Goal: Find contact information: Find contact information

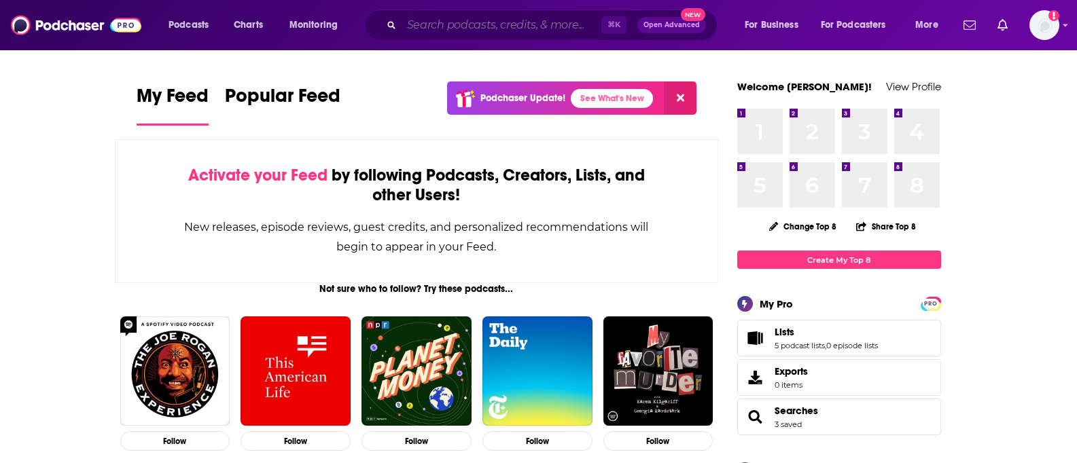
click at [426, 24] on input "Search podcasts, credits, & more..." at bounding box center [502, 25] width 200 height 22
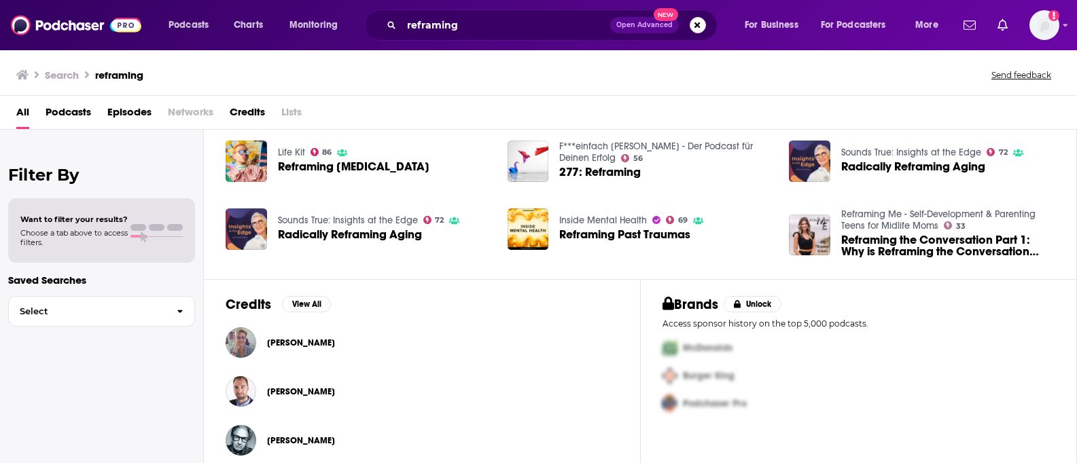
scroll to position [304, 0]
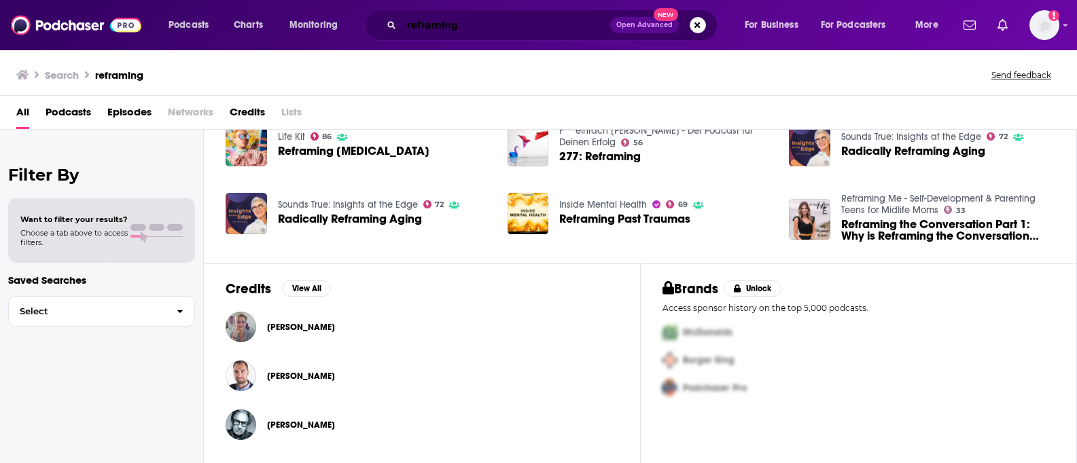
click at [469, 28] on input "reframing" at bounding box center [506, 25] width 209 height 22
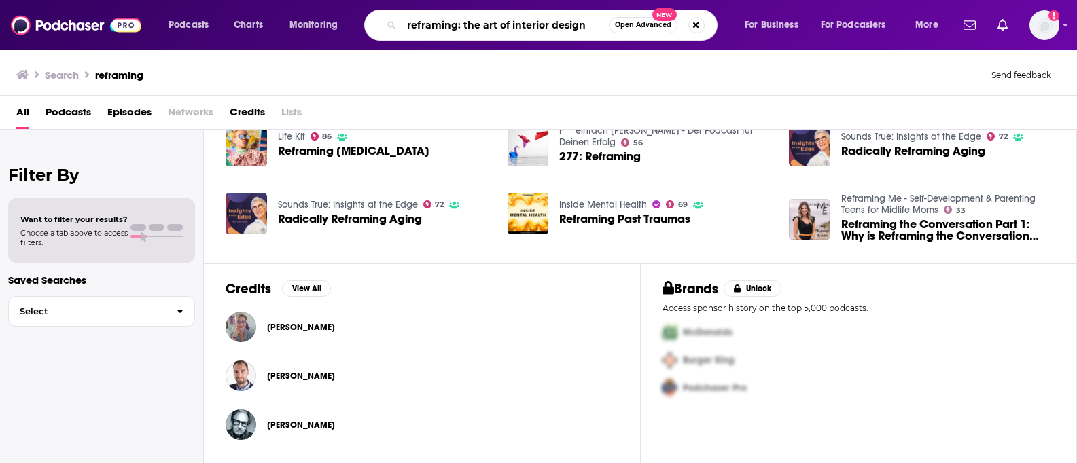
type input "reframing: the art of interior design"
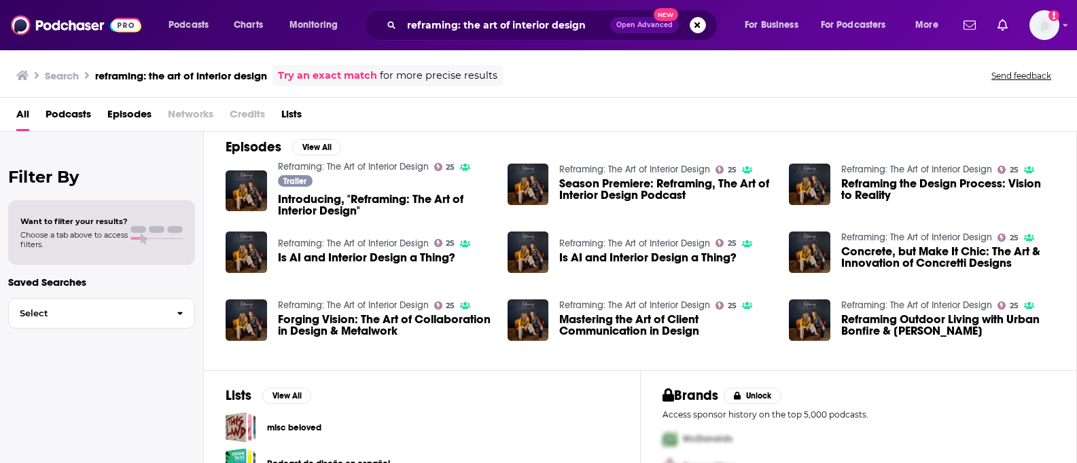
scroll to position [182, 0]
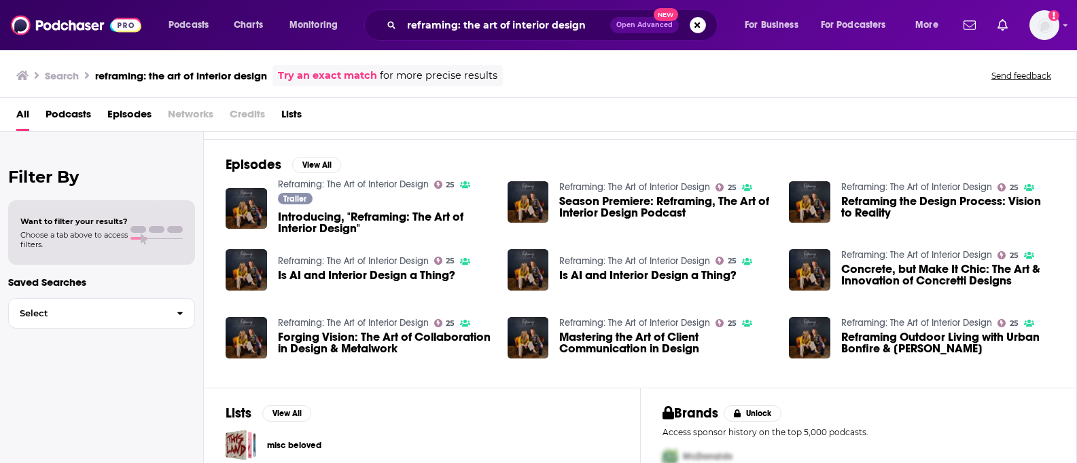
click at [308, 224] on span "Introducing, "Reframing: The Art of Interior Design"" at bounding box center [384, 222] width 213 height 23
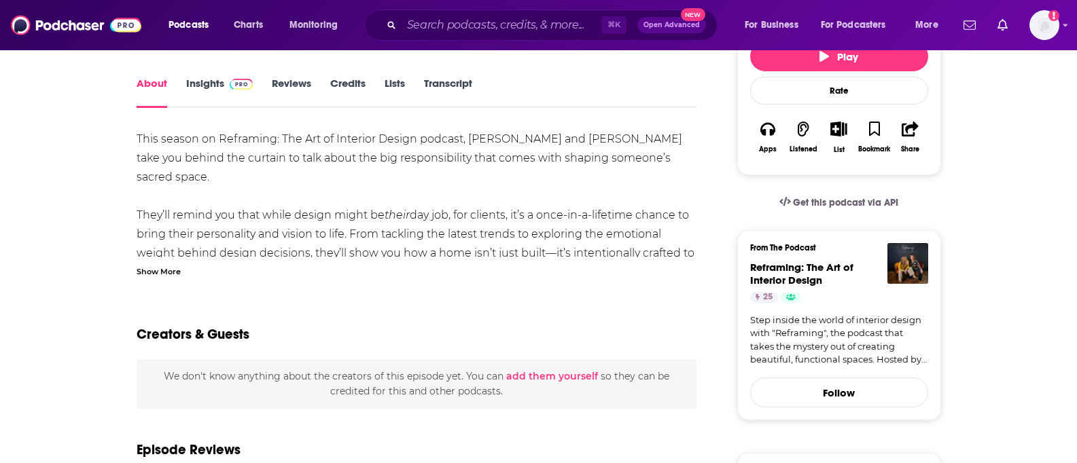
scroll to position [187, 0]
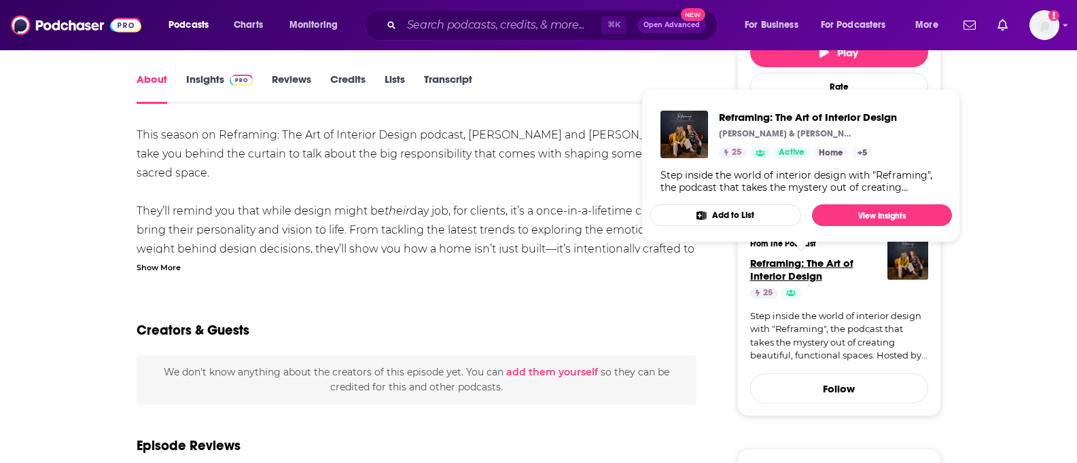
click at [772, 261] on span "Reframing: The Art of Interior Design" at bounding box center [801, 270] width 103 height 26
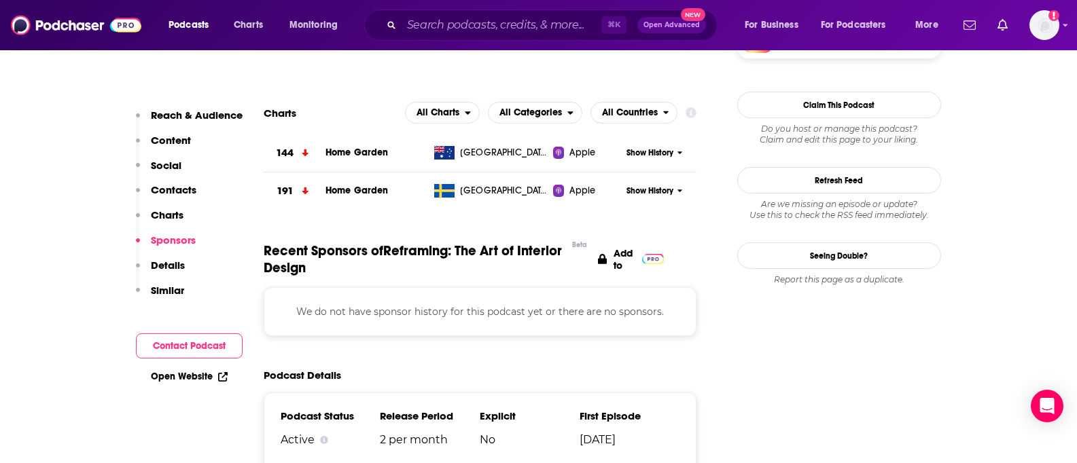
click at [154, 182] on button "Social" at bounding box center [159, 171] width 46 height 25
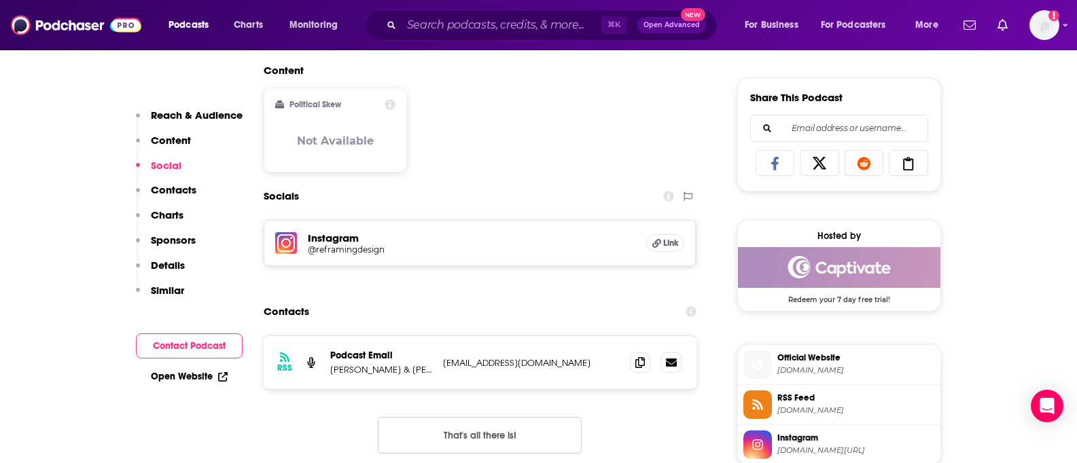
scroll to position [828, 0]
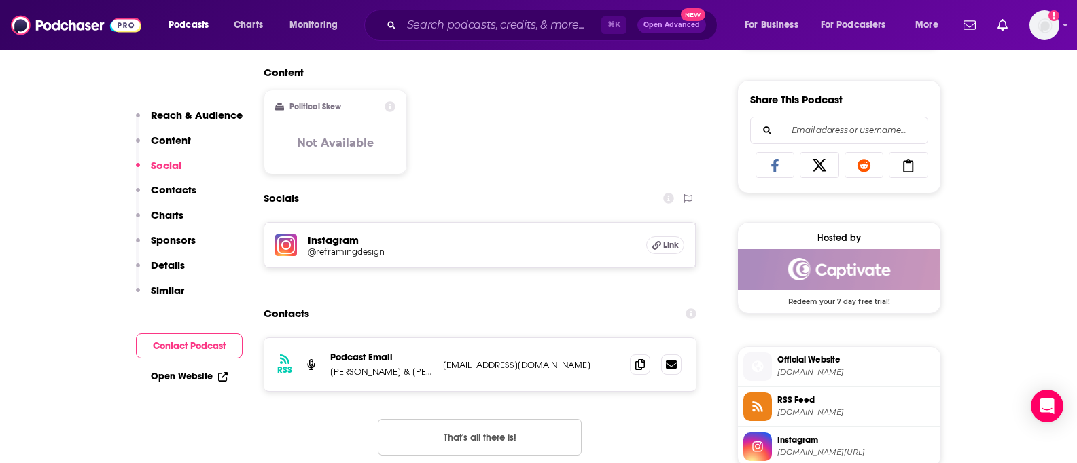
click at [160, 189] on p "Contacts" at bounding box center [174, 189] width 46 height 13
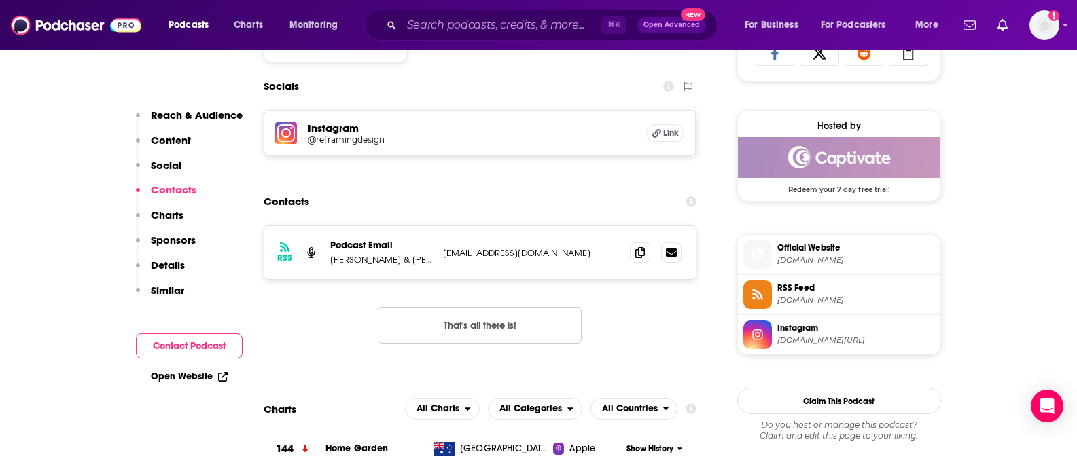
scroll to position [937, 0]
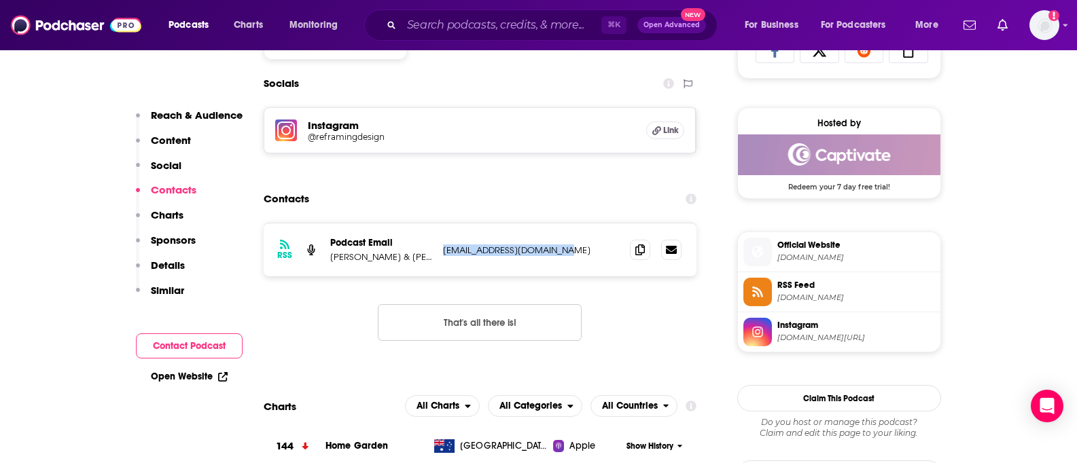
drag, startPoint x: 573, startPoint y: 252, endPoint x: 453, endPoint y: 249, distance: 120.3
click at [447, 245] on p "[EMAIL_ADDRESS][DOMAIN_NAME]" at bounding box center [531, 251] width 177 height 12
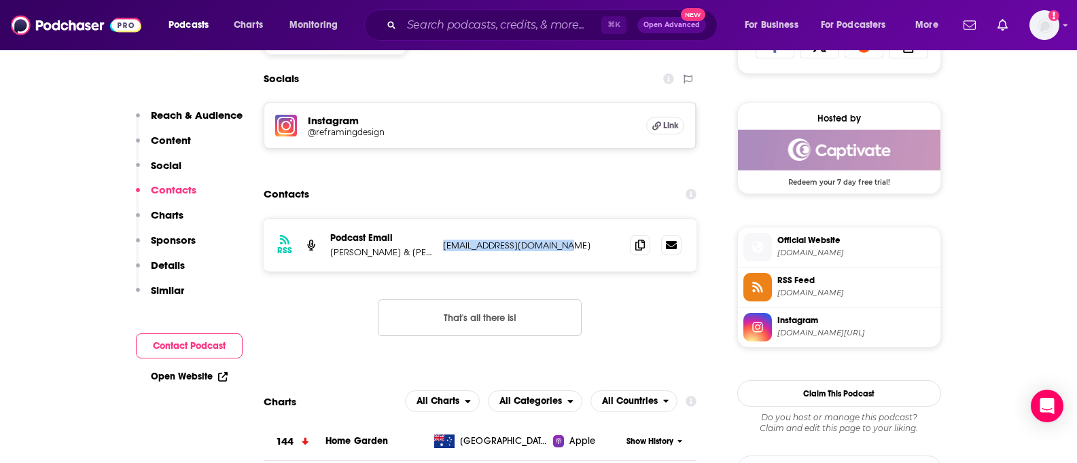
drag, startPoint x: 442, startPoint y: 246, endPoint x: 546, endPoint y: 249, distance: 104.0
click at [552, 253] on div "RSS Podcast Email [PERSON_NAME] & [PERSON_NAME] [EMAIL_ADDRESS][DOMAIN_NAME] [E…" at bounding box center [480, 245] width 433 height 53
click at [540, 242] on p "[EMAIL_ADDRESS][DOMAIN_NAME]" at bounding box center [531, 246] width 177 height 12
drag, startPoint x: 588, startPoint y: 247, endPoint x: 436, endPoint y: 244, distance: 152.2
click at [436, 244] on div "RSS Podcast Email [PERSON_NAME] & [PERSON_NAME] [EMAIL_ADDRESS][DOMAIN_NAME] [E…" at bounding box center [480, 245] width 433 height 53
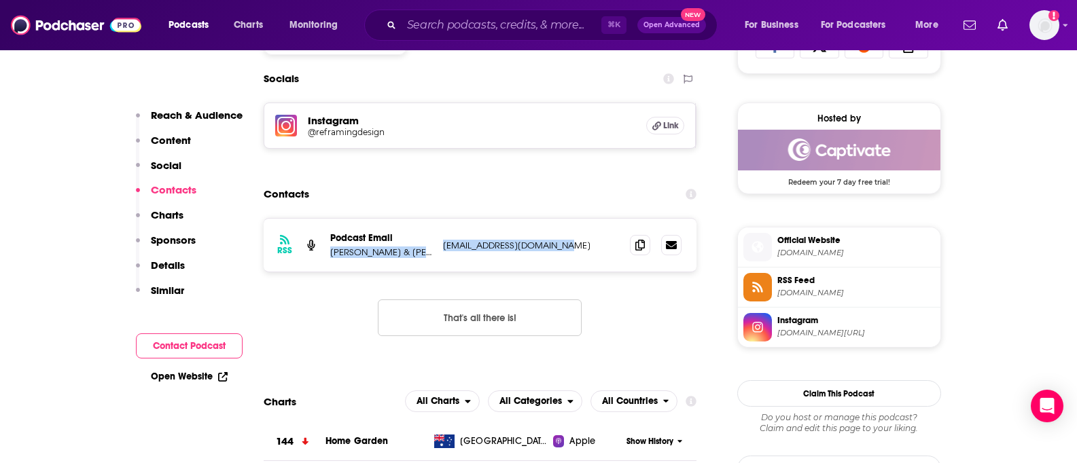
click at [465, 247] on p "[EMAIL_ADDRESS][DOMAIN_NAME]" at bounding box center [531, 246] width 177 height 12
drag, startPoint x: 583, startPoint y: 247, endPoint x: 443, endPoint y: 247, distance: 140.0
click at [443, 247] on p "[EMAIL_ADDRESS][DOMAIN_NAME]" at bounding box center [531, 246] width 177 height 12
copy p "[EMAIL_ADDRESS][DOMAIN_NAME]"
